Goal: Information Seeking & Learning: Learn about a topic

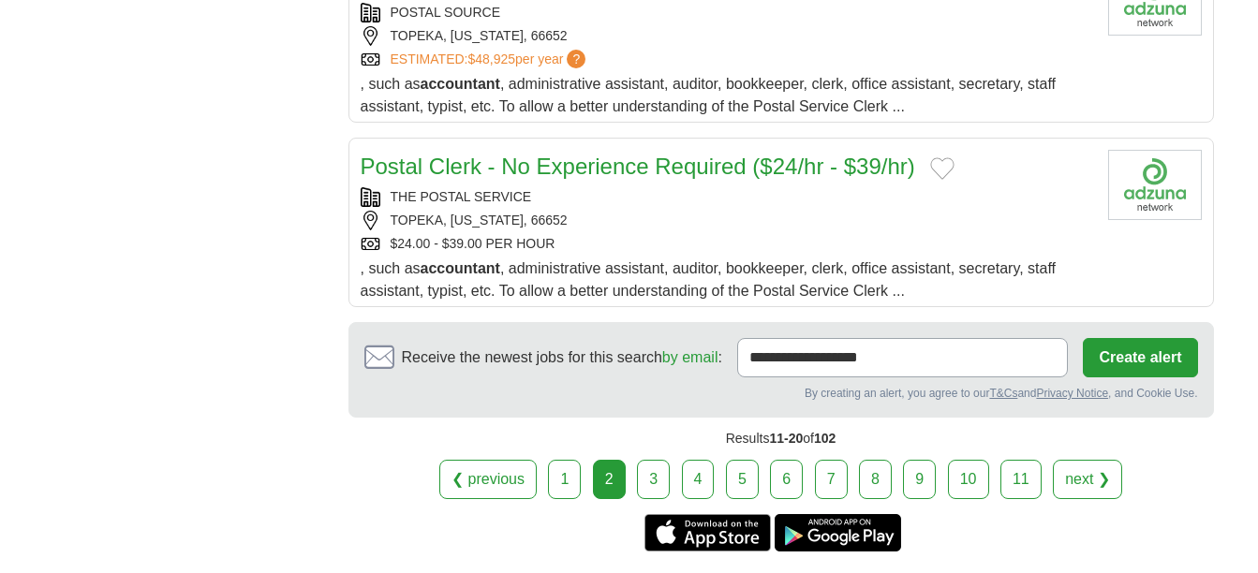
scroll to position [2444, 0]
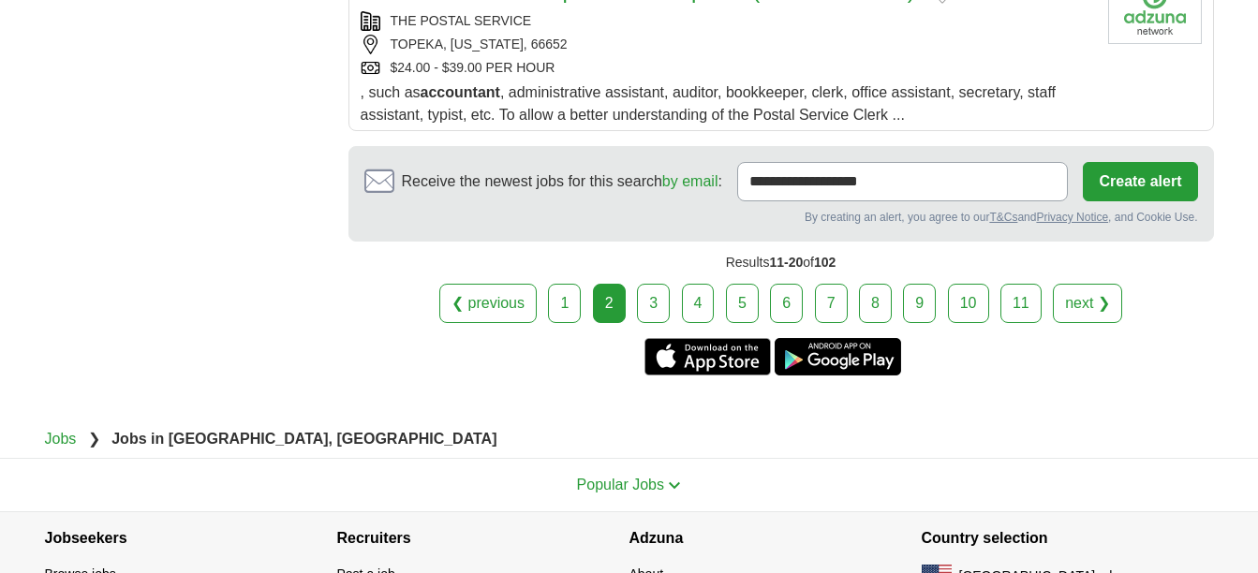
click at [659, 284] on link "3" at bounding box center [653, 303] width 33 height 39
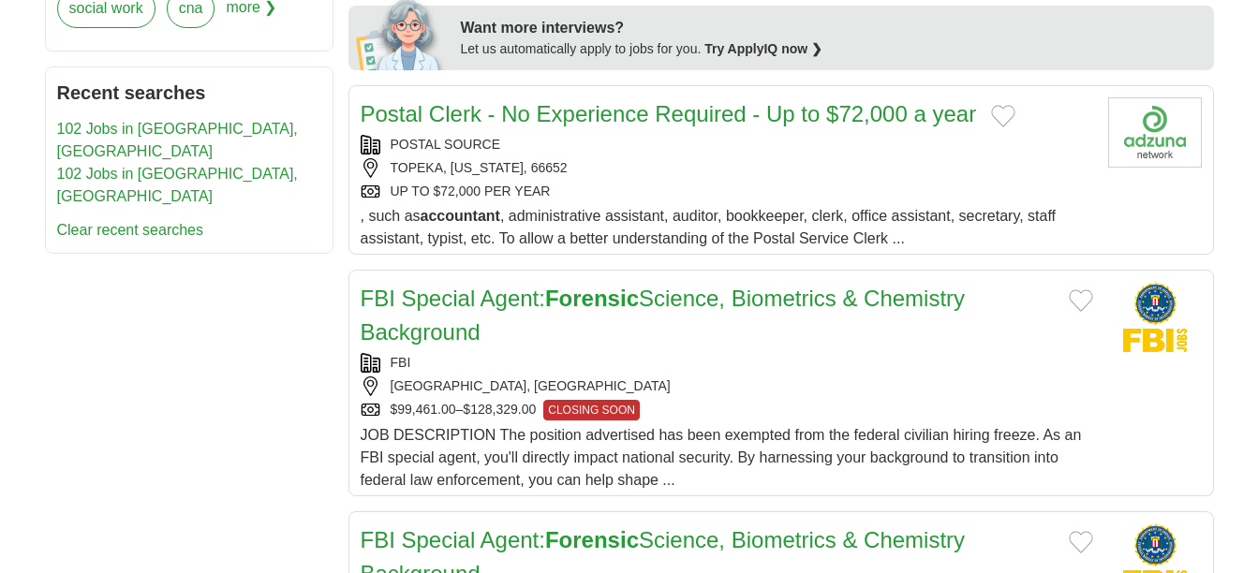
scroll to position [919, 0]
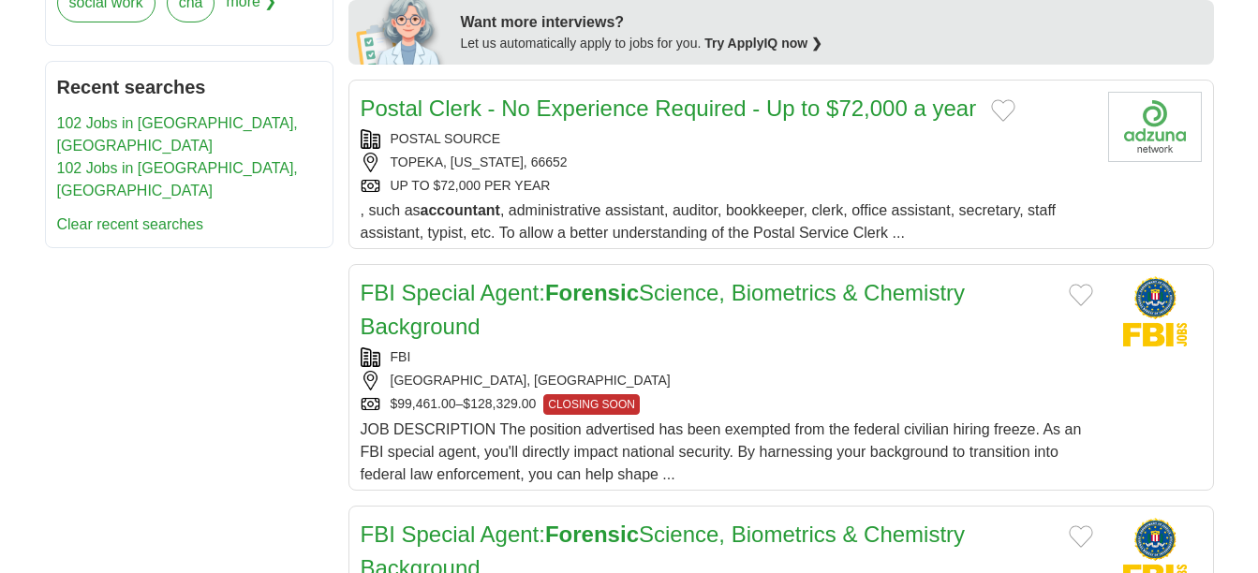
click at [653, 104] on link "Postal Clerk - No Experience Required - Up to $72,000 a year" at bounding box center [669, 108] width 616 height 25
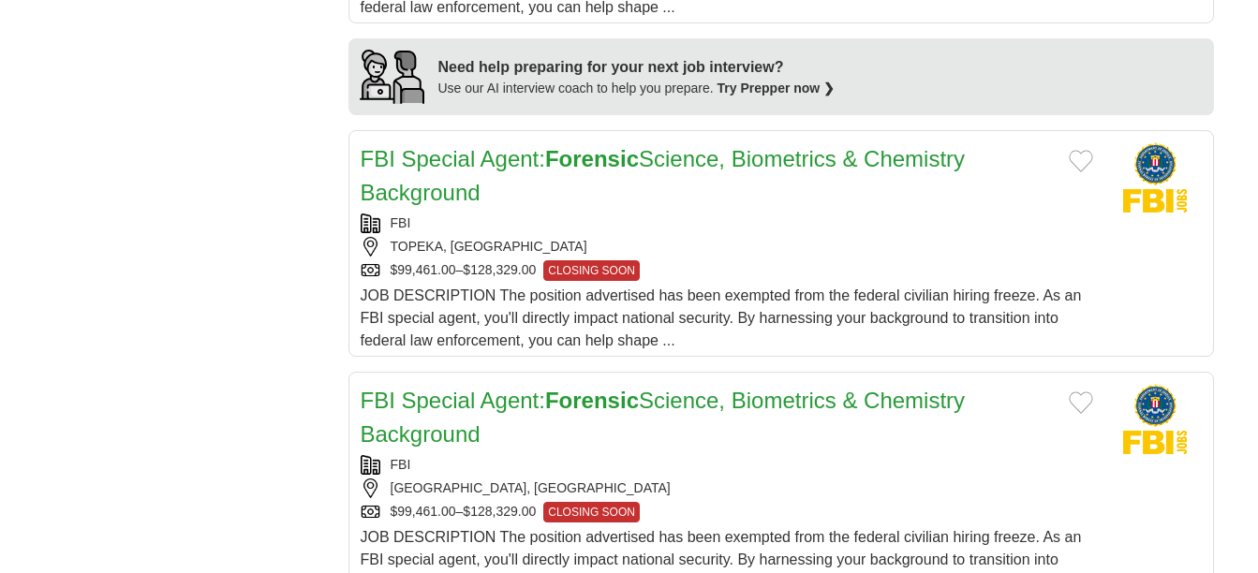
scroll to position [1645, 0]
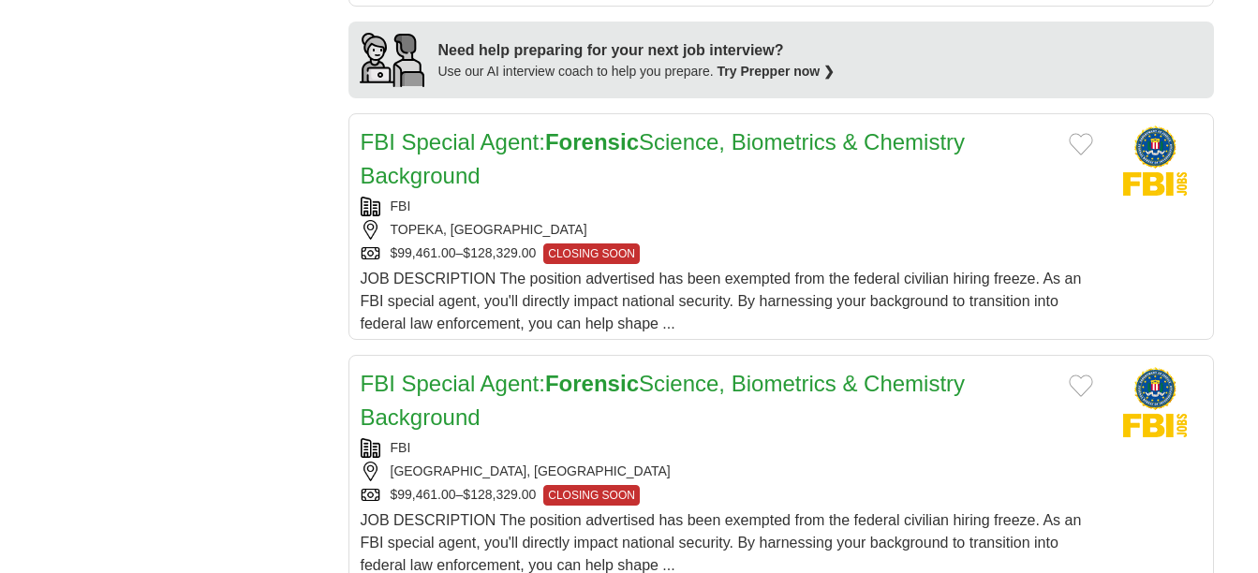
click at [600, 141] on strong "Forensic" at bounding box center [592, 141] width 94 height 25
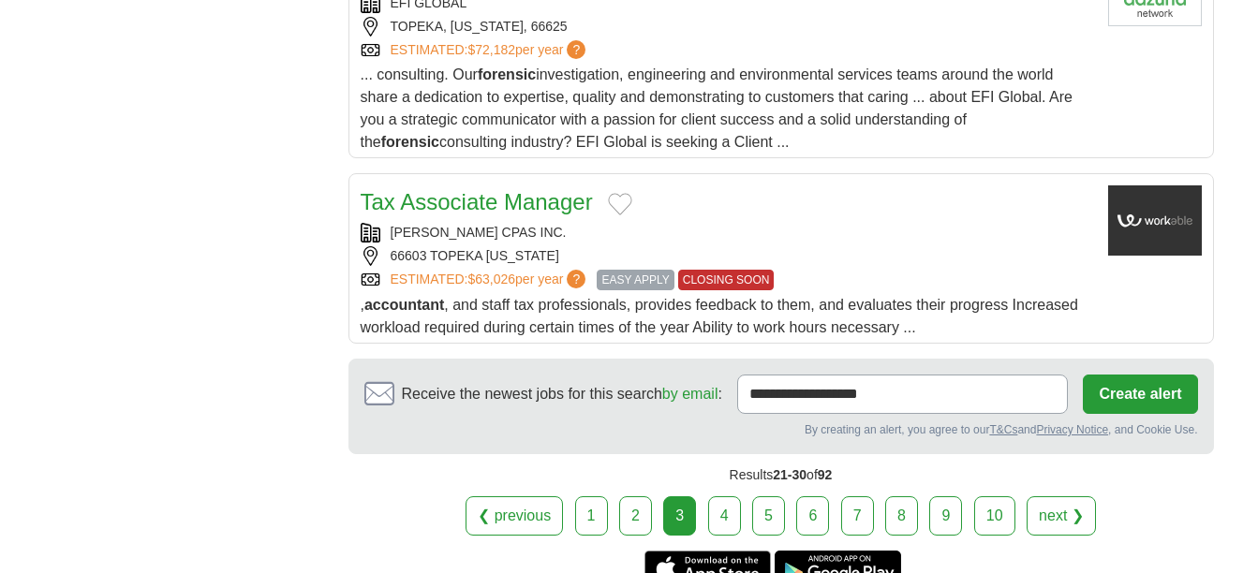
scroll to position [2280, 0]
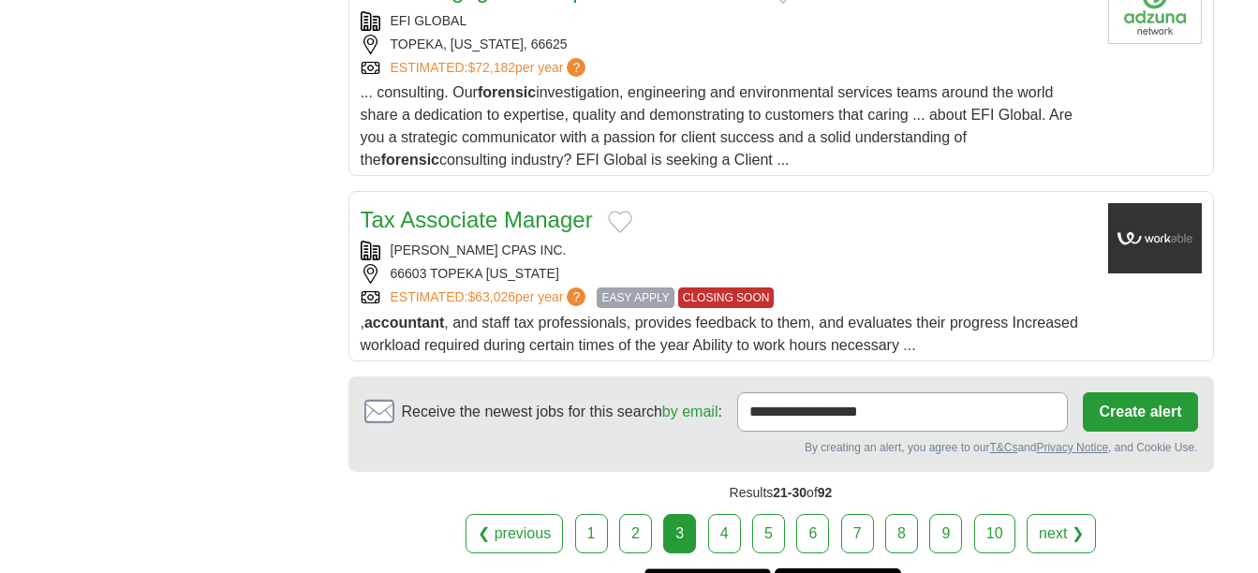
click at [726, 539] on link "4" at bounding box center [724, 533] width 33 height 39
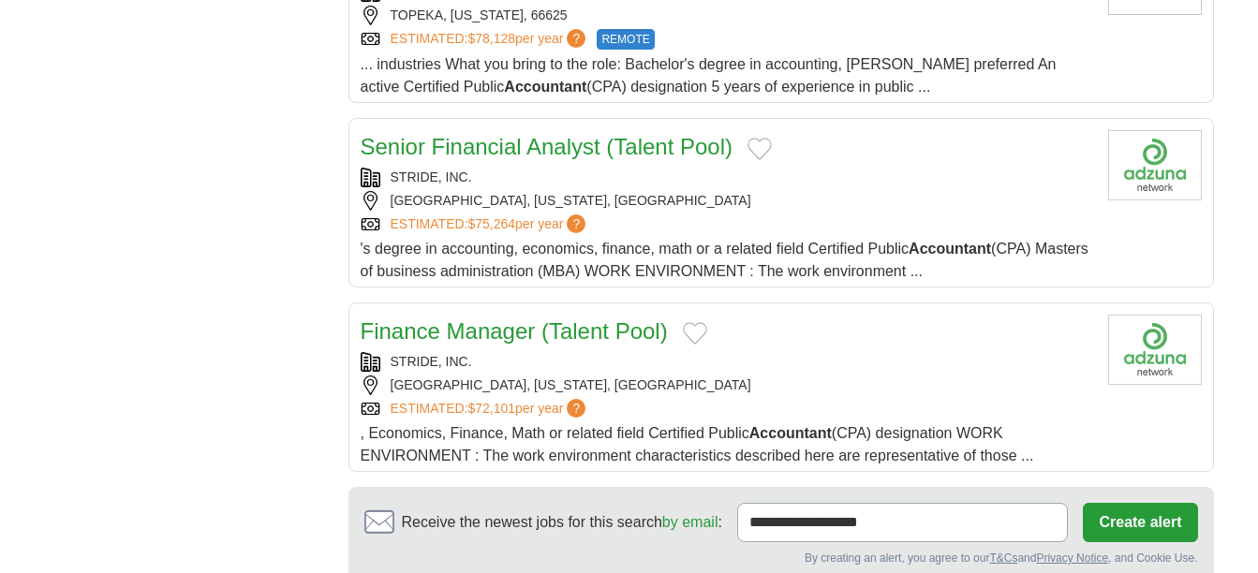
scroll to position [2505, 0]
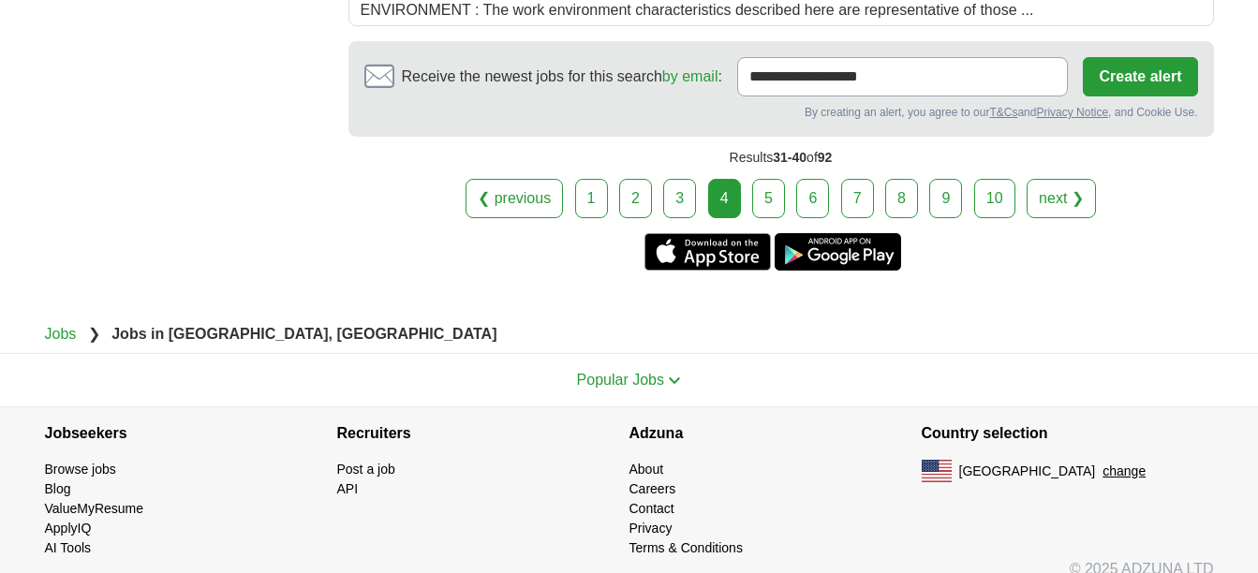
click at [764, 179] on link "5" at bounding box center [768, 198] width 33 height 39
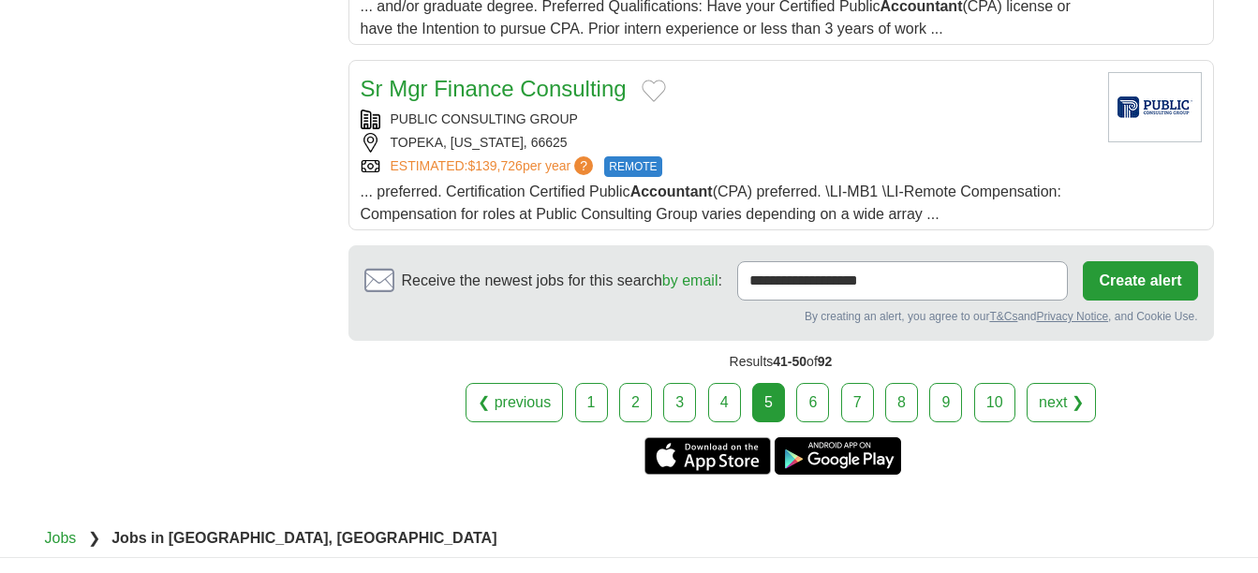
scroll to position [2387, 0]
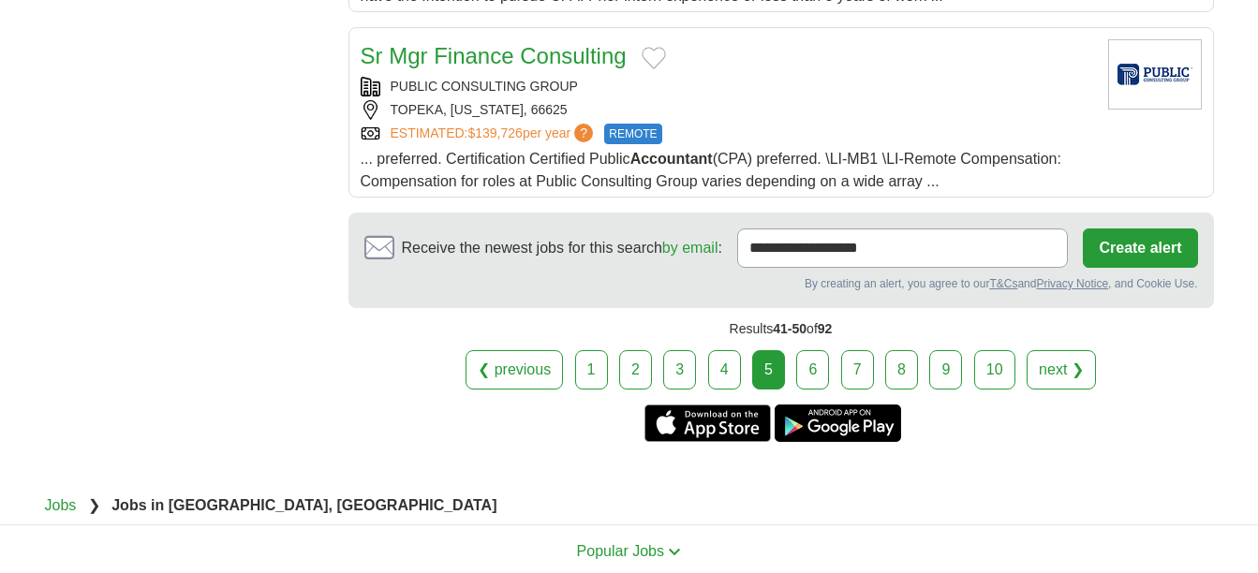
click at [811, 350] on link "6" at bounding box center [812, 369] width 33 height 39
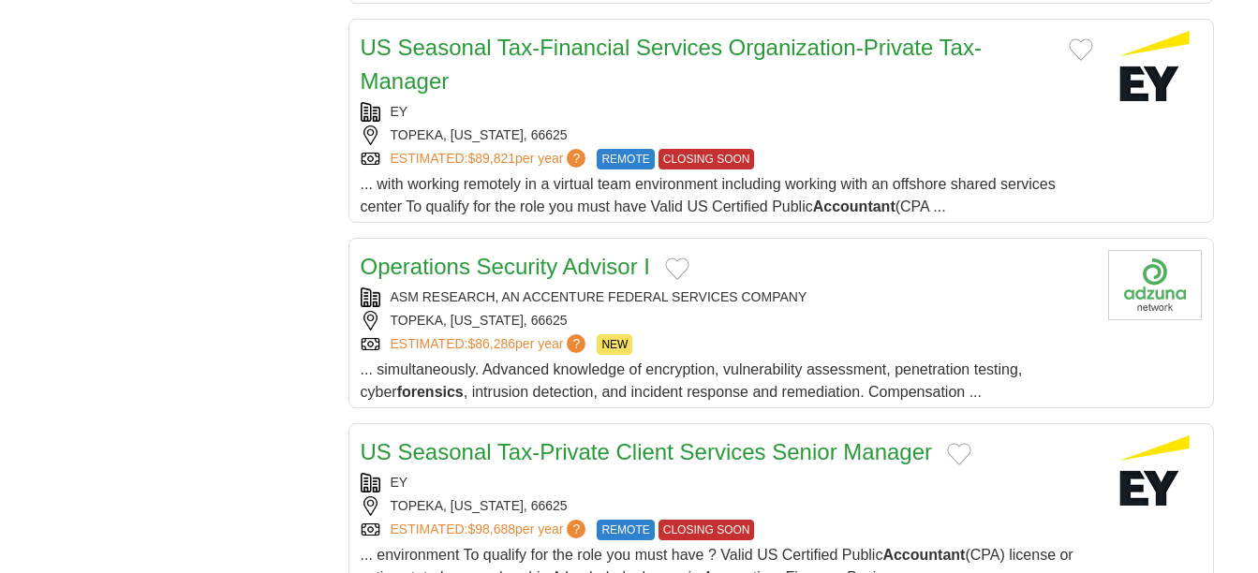
scroll to position [2506, 0]
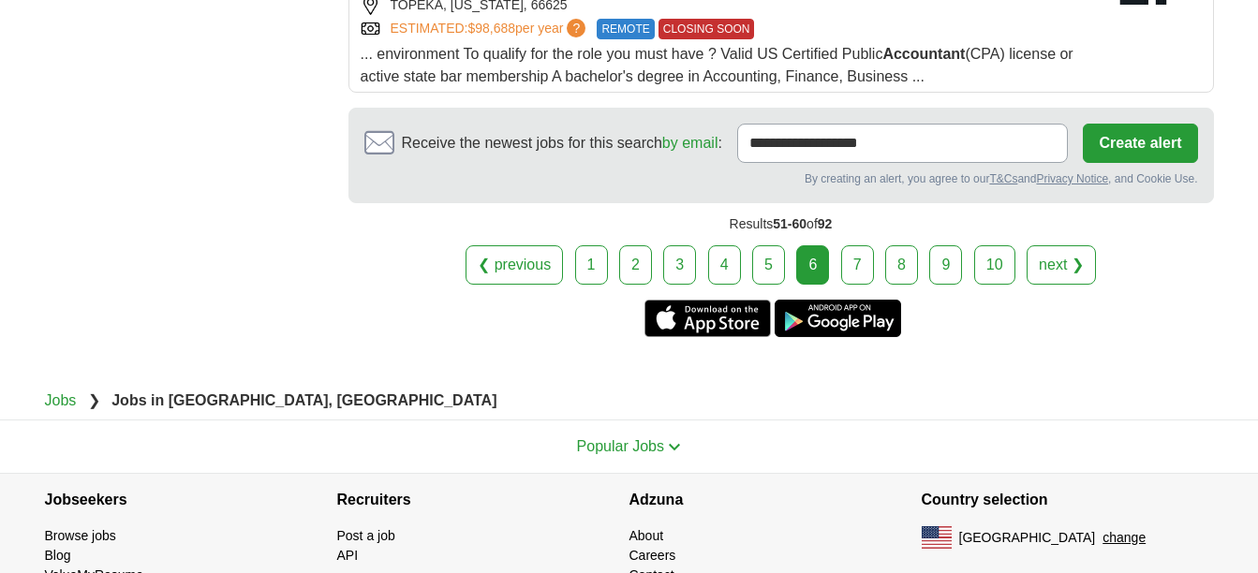
click at [857, 264] on link "7" at bounding box center [857, 264] width 33 height 39
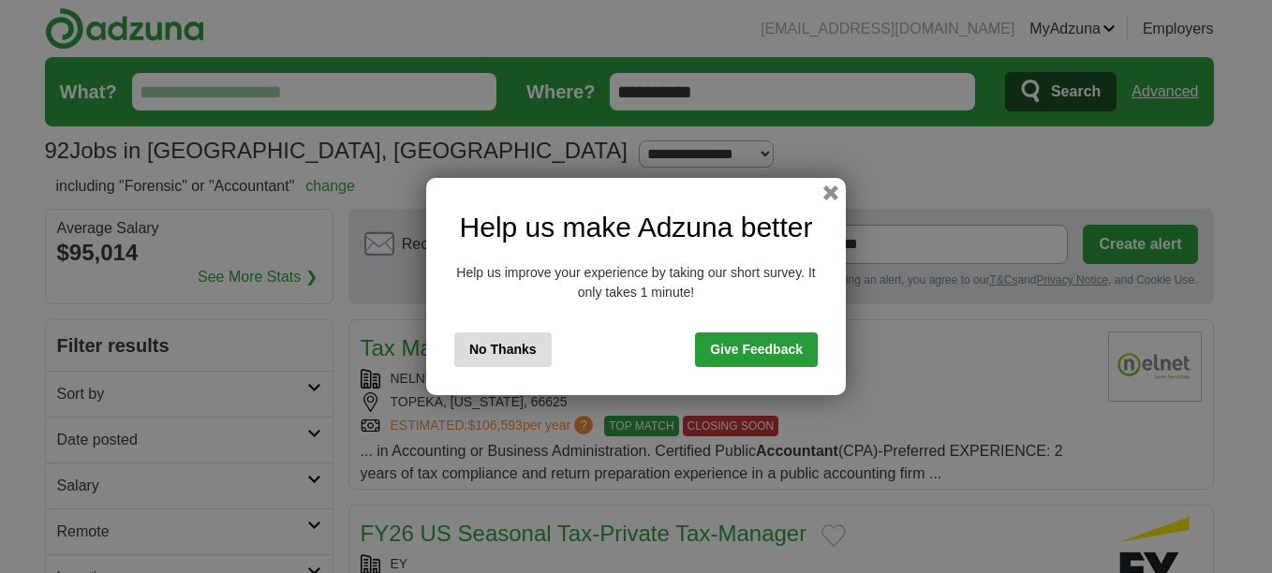
click at [509, 349] on button "No Thanks" at bounding box center [502, 350] width 97 height 35
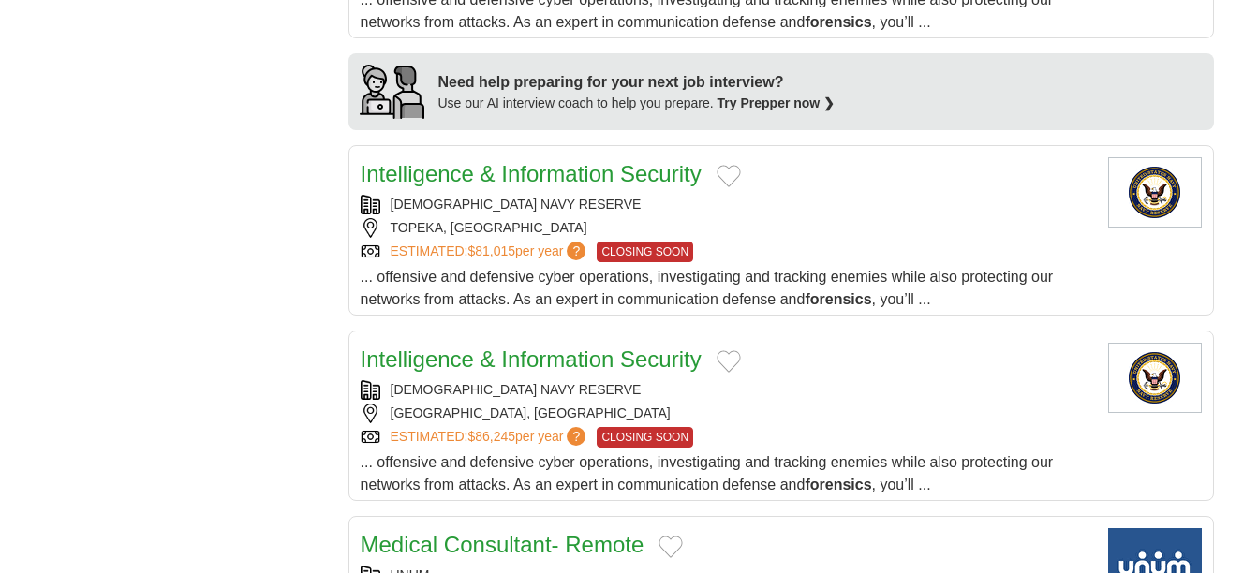
scroll to position [2005, 0]
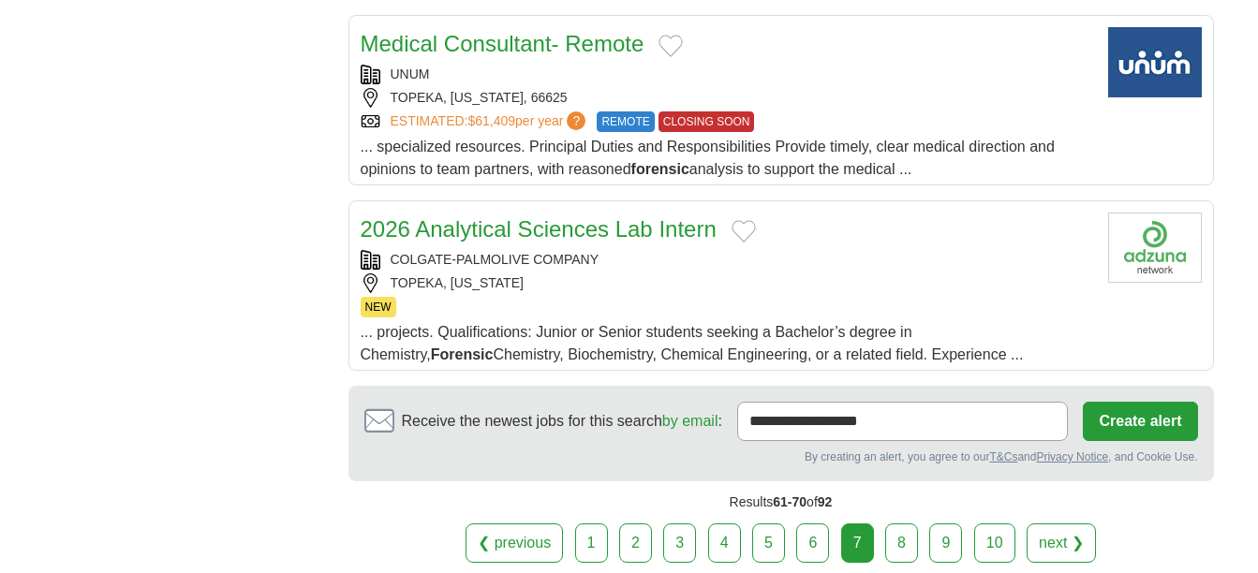
click at [898, 534] on link "8" at bounding box center [901, 543] width 33 height 39
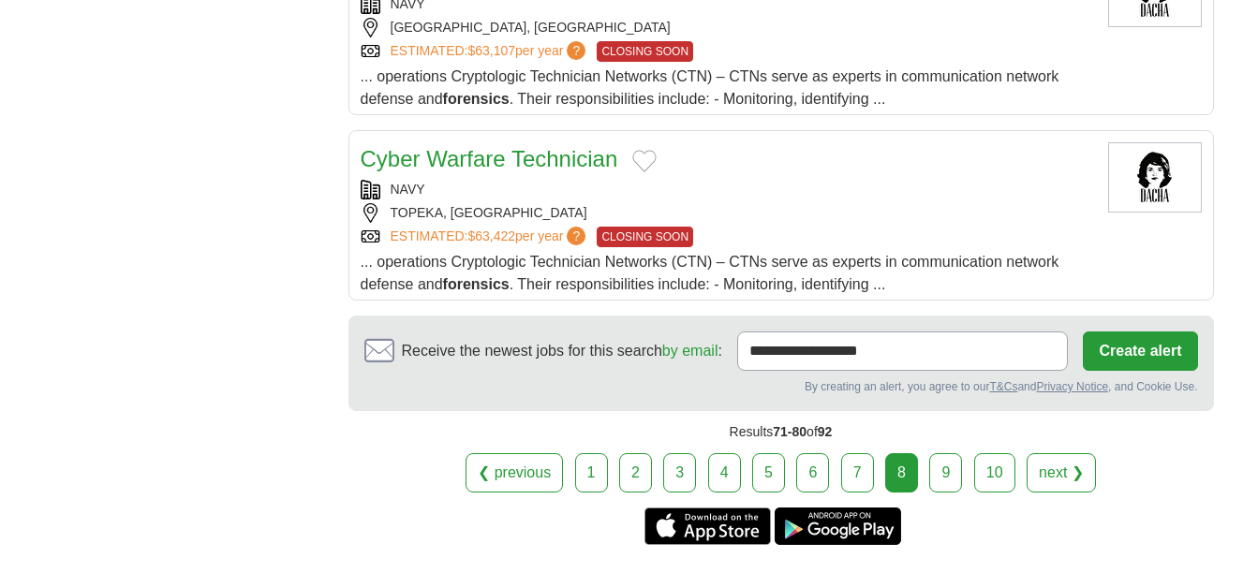
scroll to position [2082, 0]
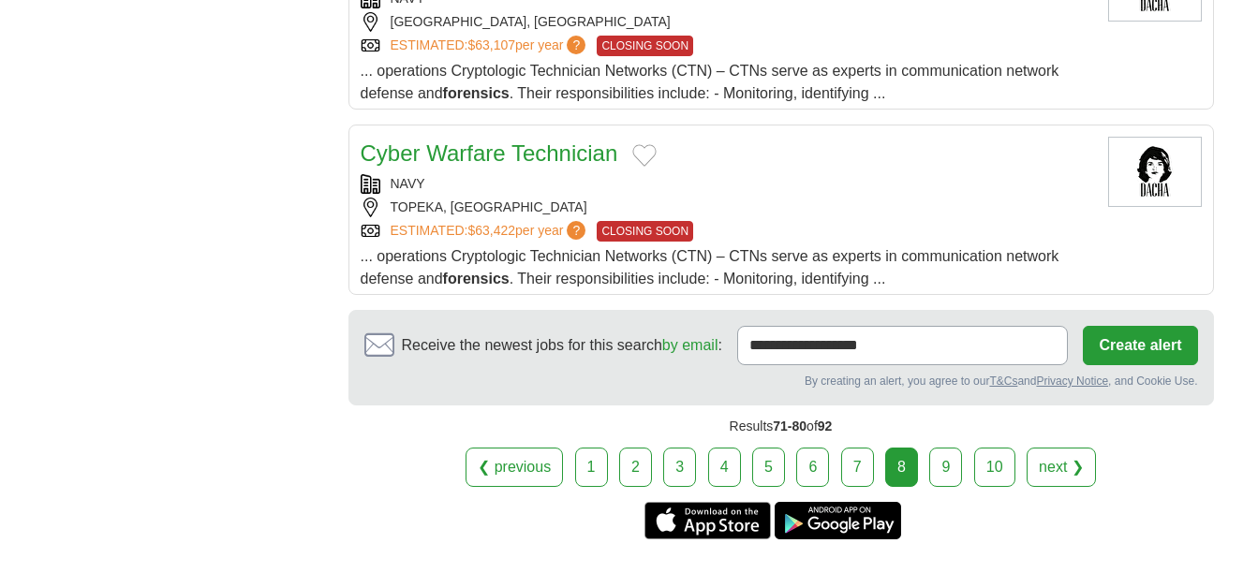
click at [939, 464] on link "9" at bounding box center [945, 467] width 33 height 39
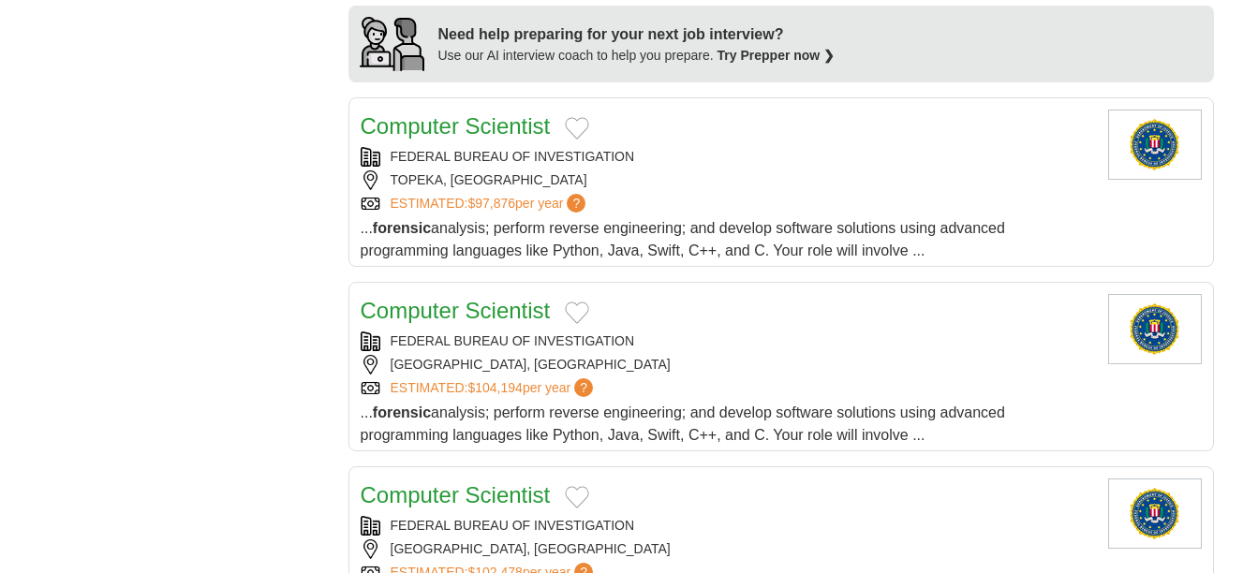
scroll to position [2122, 0]
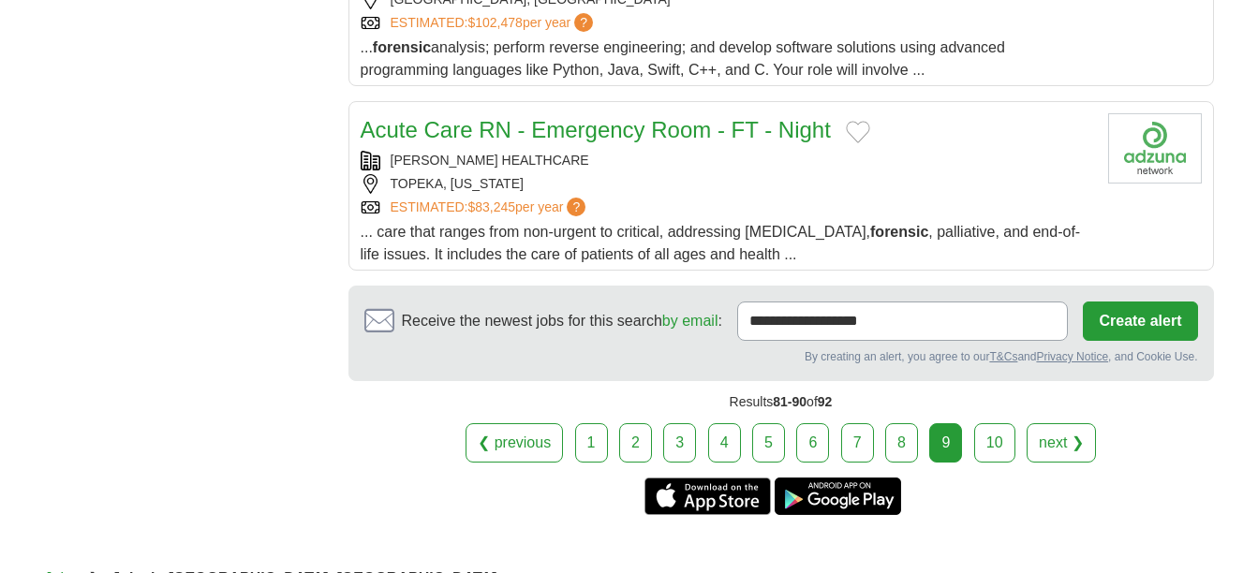
click at [995, 444] on link "10" at bounding box center [994, 442] width 41 height 39
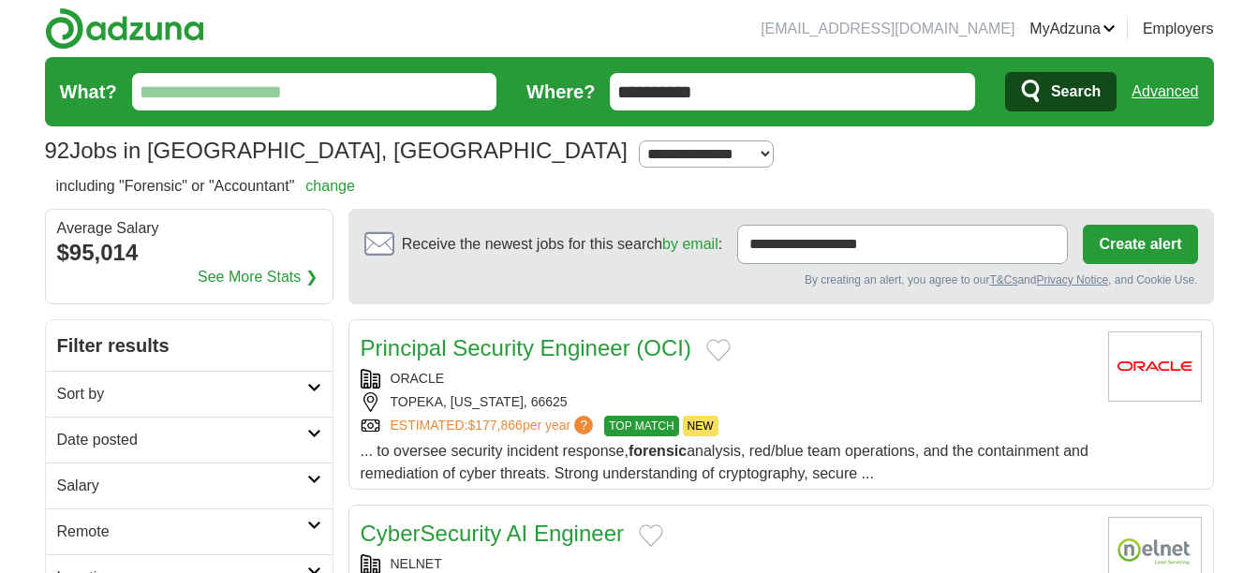
scroll to position [501, 0]
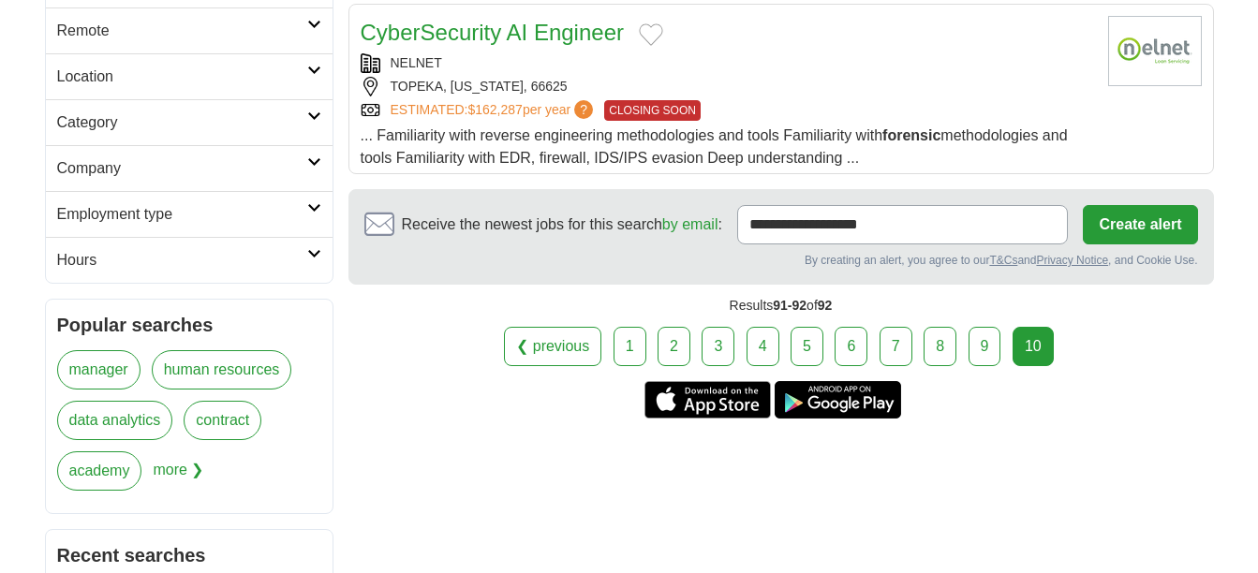
click at [616, 339] on link "1" at bounding box center [630, 346] width 33 height 39
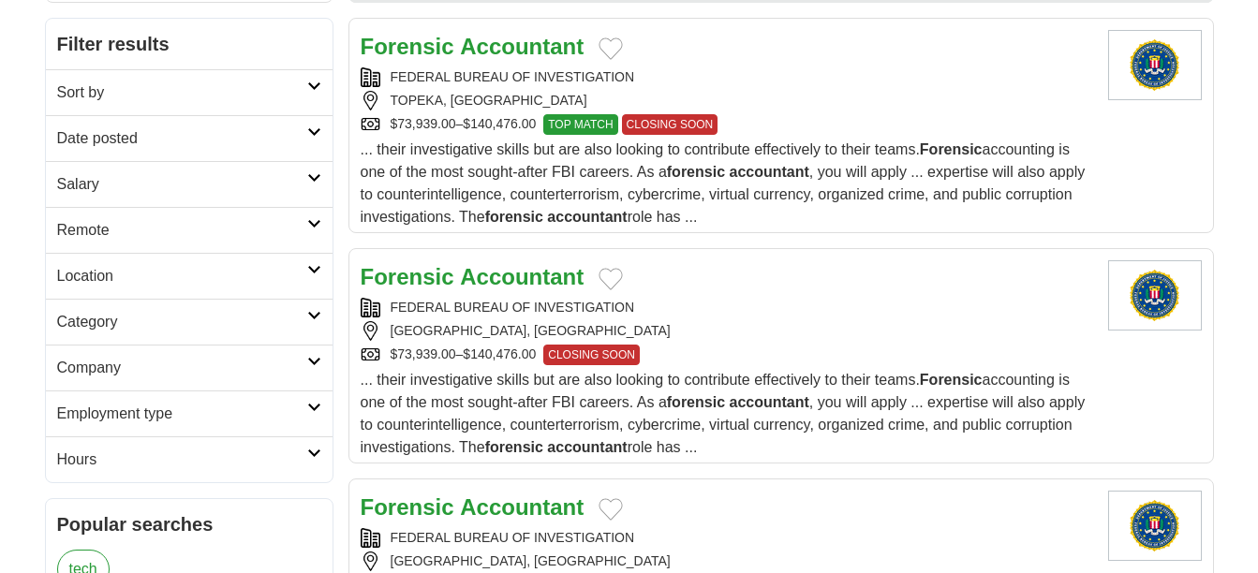
scroll to position [319, 0]
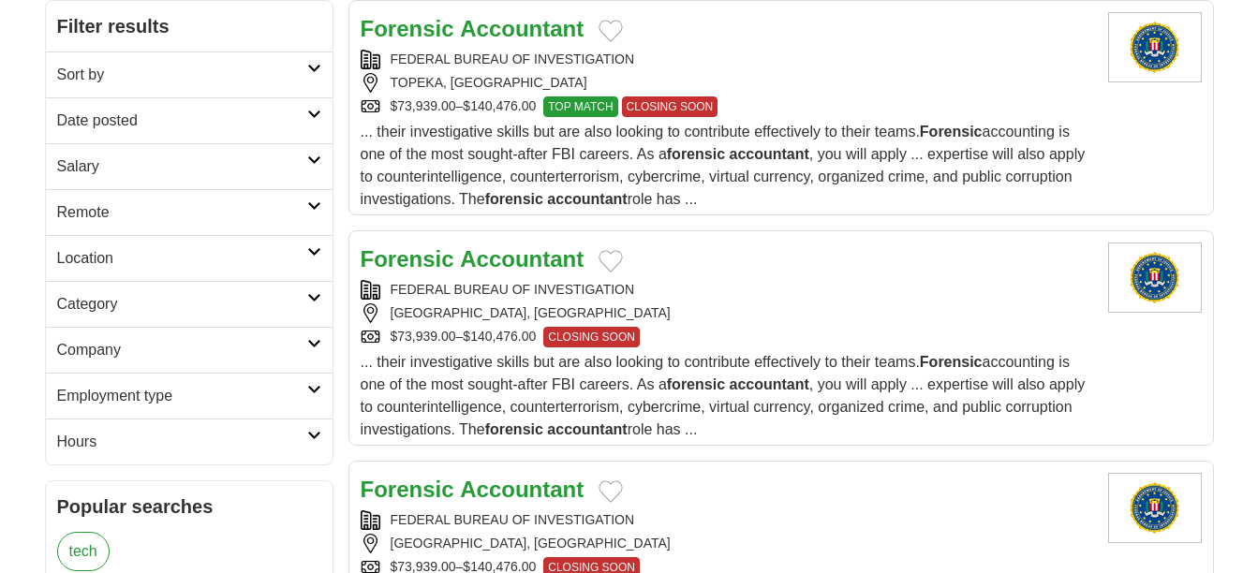
click at [595, 106] on span "TOP MATCH" at bounding box center [580, 106] width 74 height 21
click at [490, 66] on div "FEDERAL BUREAU OF INVESTIGATION" at bounding box center [727, 60] width 733 height 20
